Goal: Find specific page/section: Find specific page/section

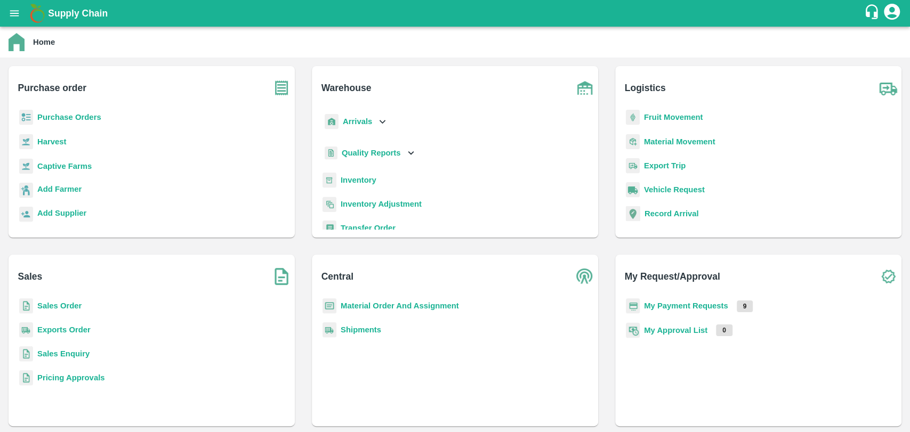
click at [664, 330] on b "My Approval List" at bounding box center [675, 330] width 63 height 9
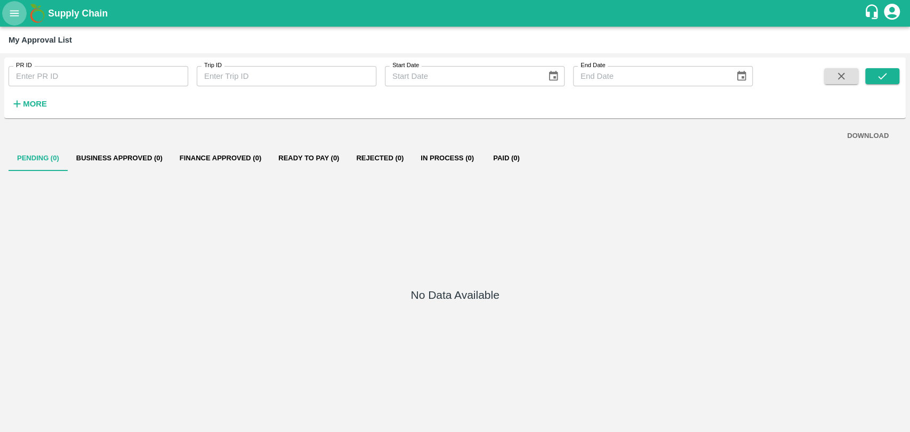
click at [12, 3] on button "open drawer" at bounding box center [14, 13] width 25 height 25
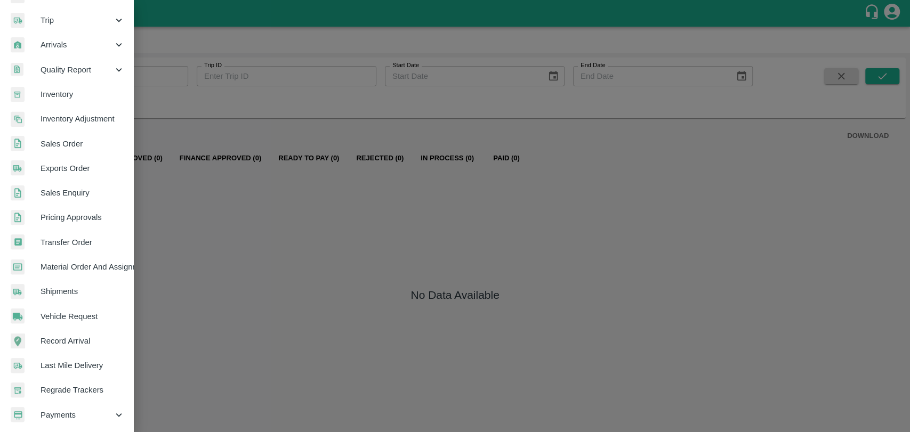
scroll to position [175, 0]
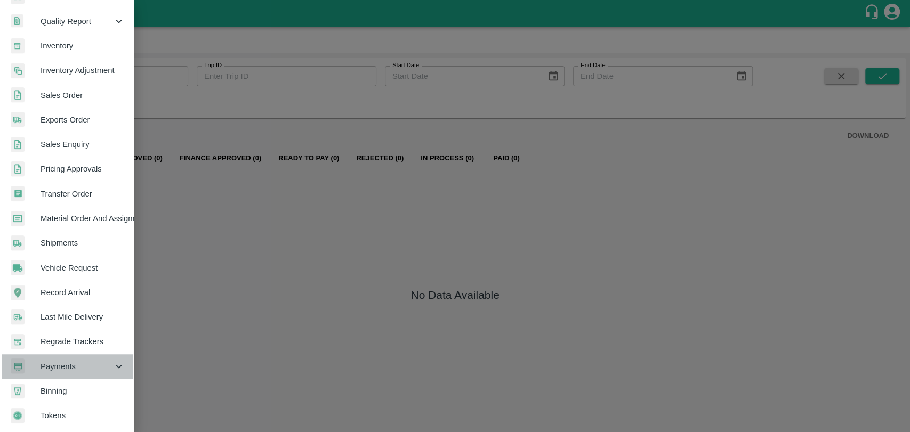
click at [69, 361] on span "Payments" at bounding box center [77, 367] width 73 height 12
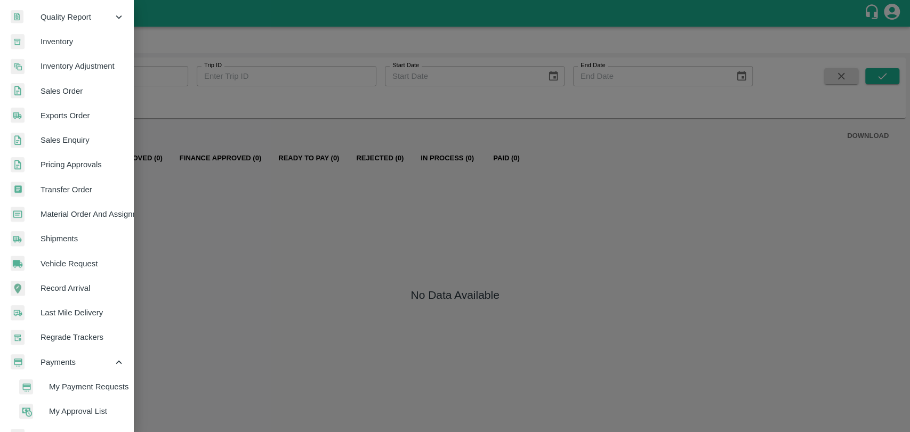
click at [73, 379] on li "My Payment Requests" at bounding box center [71, 387] width 125 height 25
